Goal: Complete application form: Complete application form

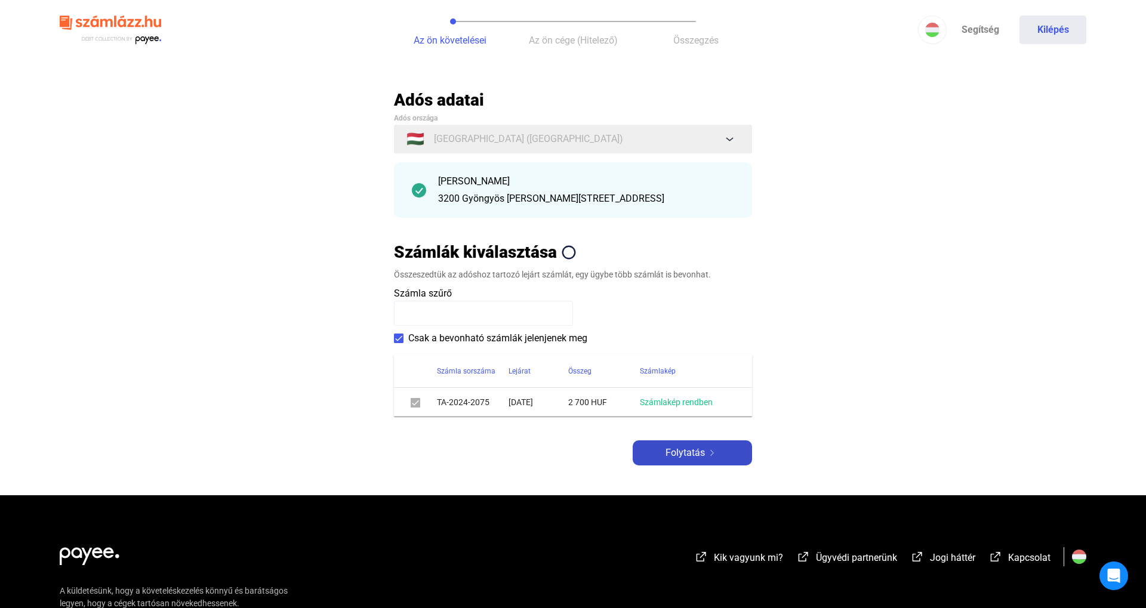
click at [672, 455] on span "Folytatás" at bounding box center [685, 453] width 39 height 14
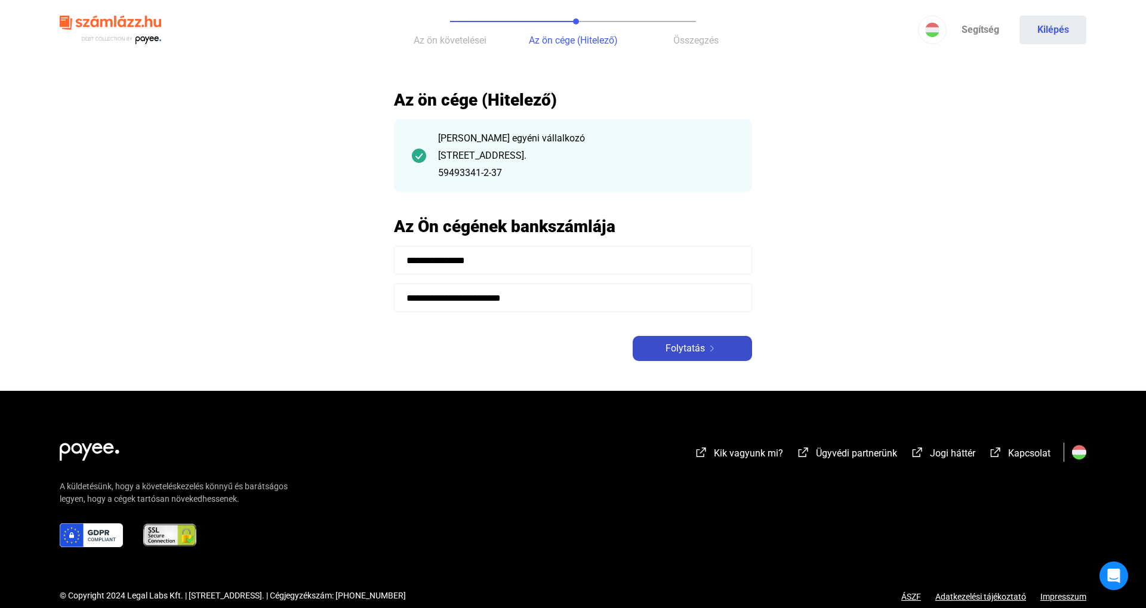
click at [678, 346] on span "Folytatás" at bounding box center [685, 348] width 39 height 14
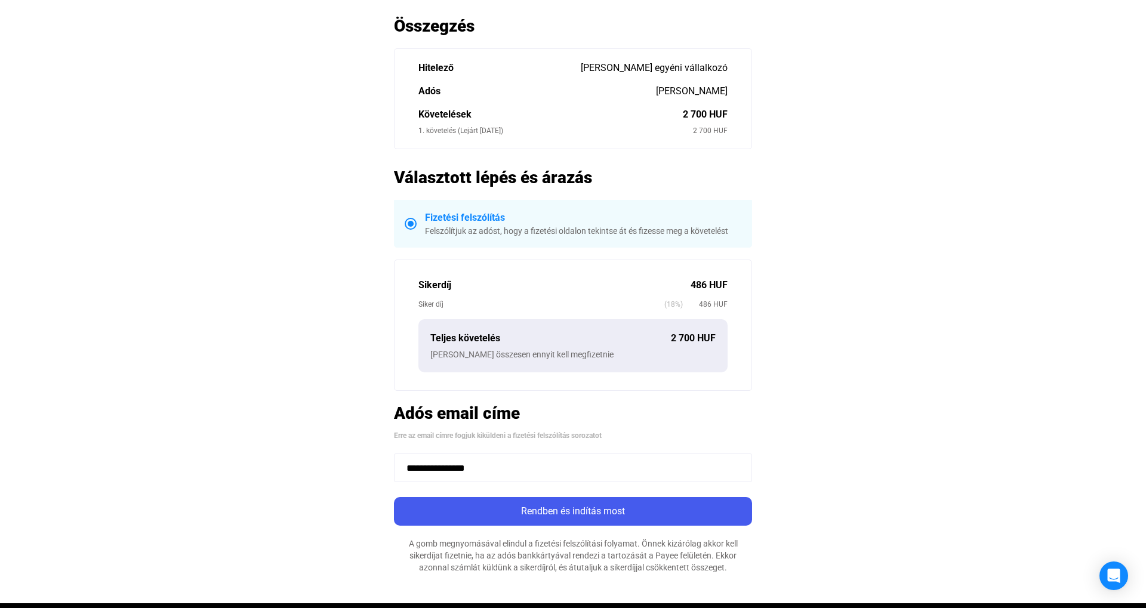
scroll to position [101, 0]
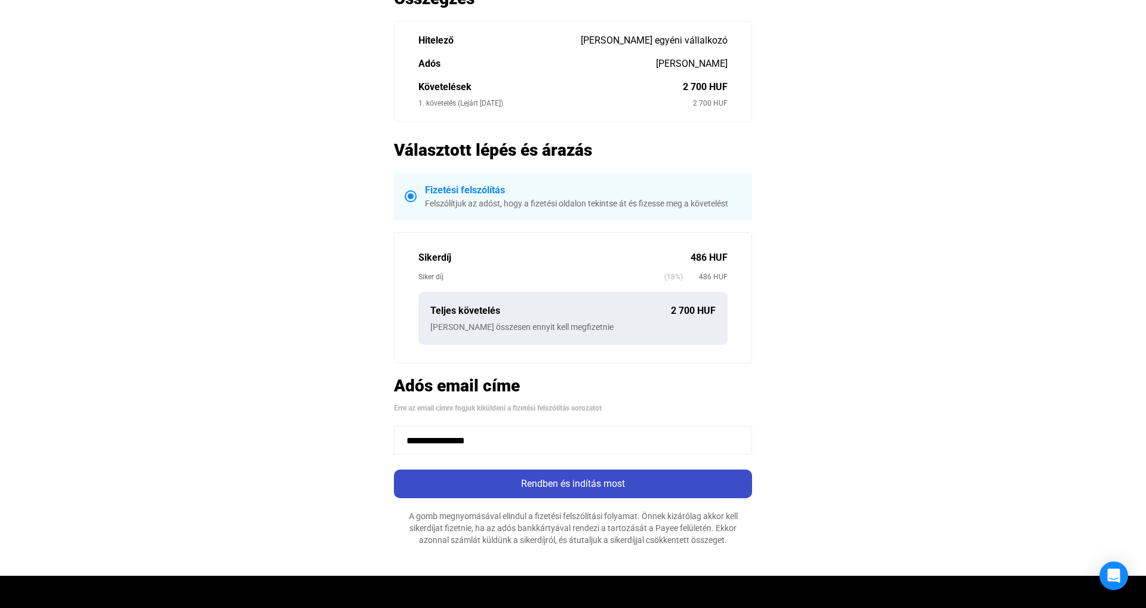
click at [586, 473] on button "Rendben és indítás most" at bounding box center [573, 484] width 358 height 29
